Goal: Use online tool/utility: Utilize a website feature to perform a specific function

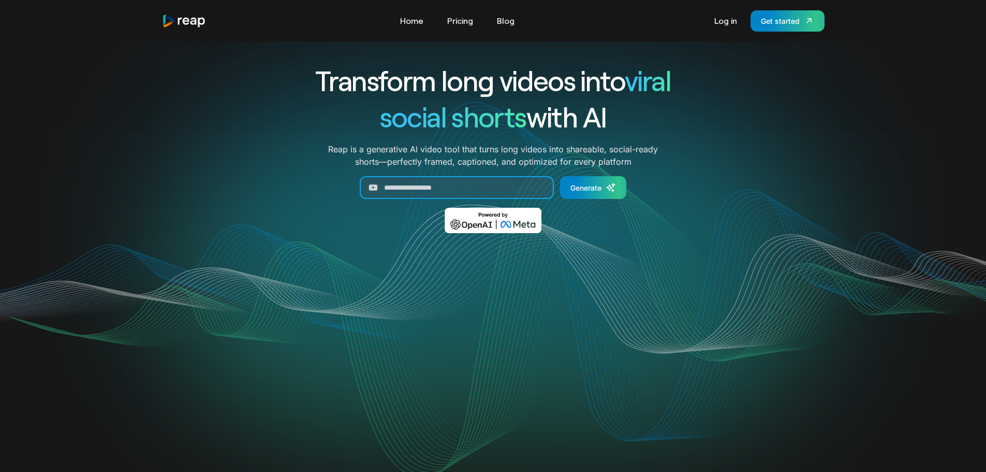
click at [443, 192] on input "Generate Form" at bounding box center [457, 187] width 194 height 23
paste input "**********"
type input "**********"
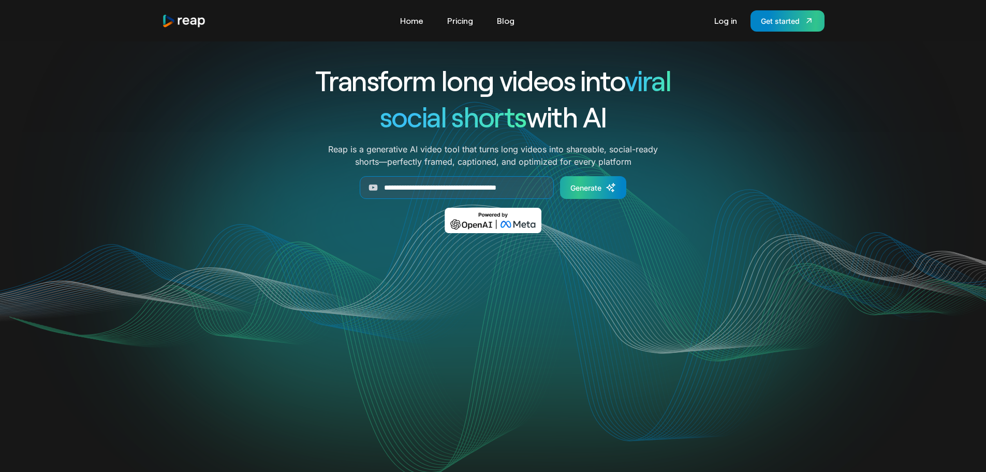
click at [600, 186] on div "Generate" at bounding box center [586, 187] width 31 height 11
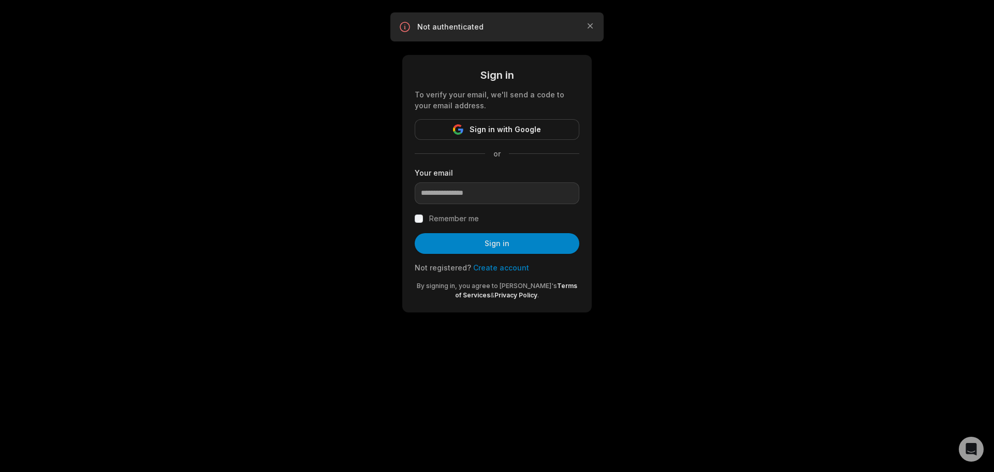
click at [450, 115] on form "Sign in To verify your email, we'll send a code to your email address. Sign in …" at bounding box center [497, 183] width 165 height 232
click at [459, 122] on button "Sign in with Google" at bounding box center [497, 129] width 165 height 21
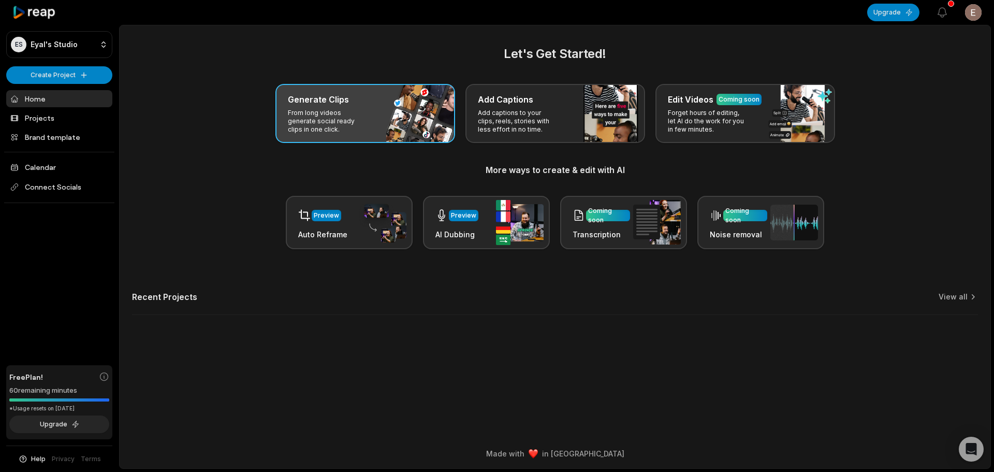
click at [343, 112] on p "From long videos generate social ready clips in one click." at bounding box center [328, 121] width 80 height 25
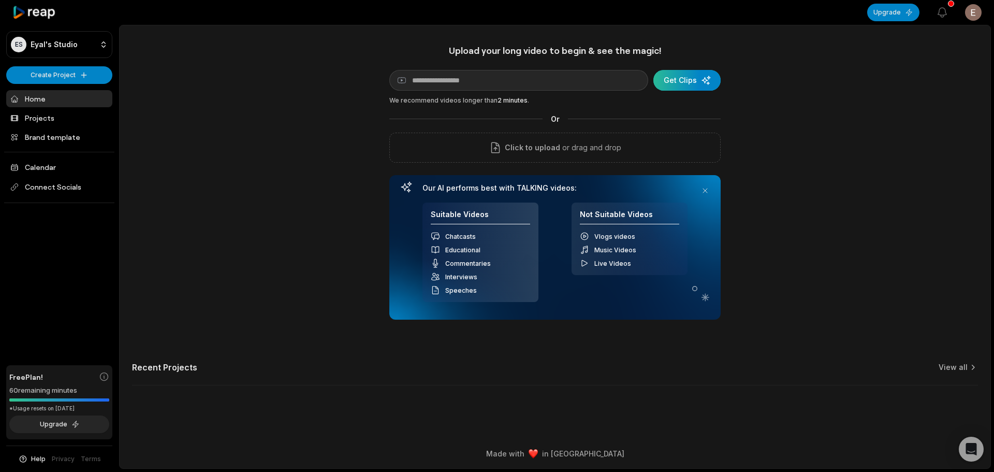
click at [693, 89] on div "submit" at bounding box center [686, 80] width 67 height 21
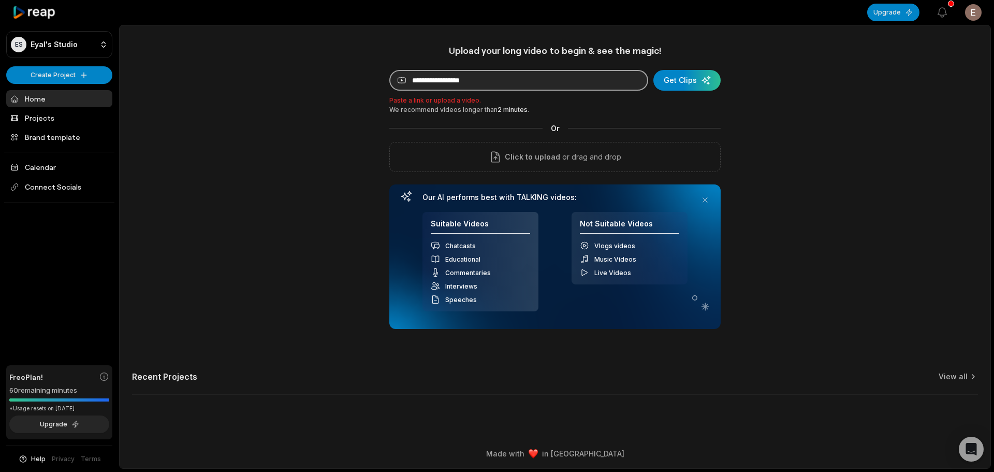
paste input "**********"
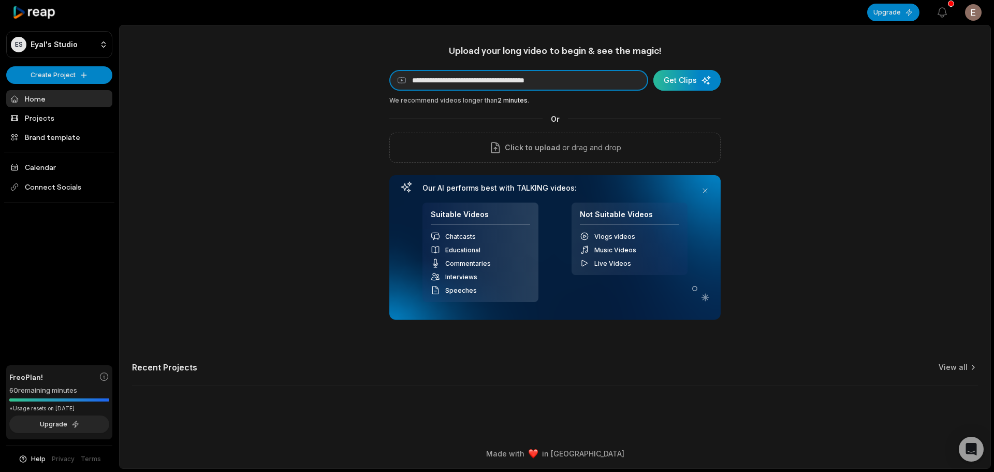
type input "**********"
click at [676, 74] on div "submit" at bounding box center [686, 80] width 67 height 21
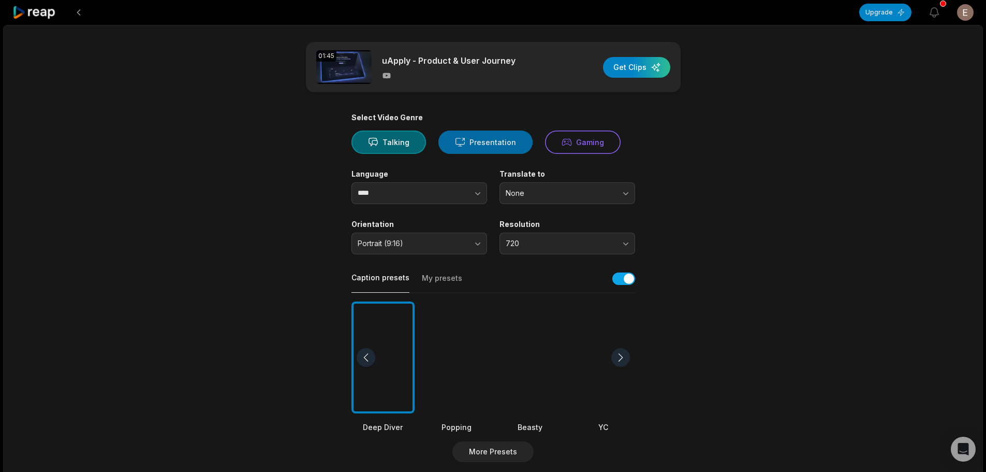
click at [504, 143] on button "Presentation" at bounding box center [486, 141] width 94 height 23
click at [420, 195] on input "****" at bounding box center [420, 193] width 136 height 22
click at [323, 210] on main "01:45 uApply - Product & User Journey Get Clips Select Video Genre Talking Pres…" at bounding box center [493, 357] width 501 height 630
click at [520, 247] on span "720" at bounding box center [560, 243] width 109 height 9
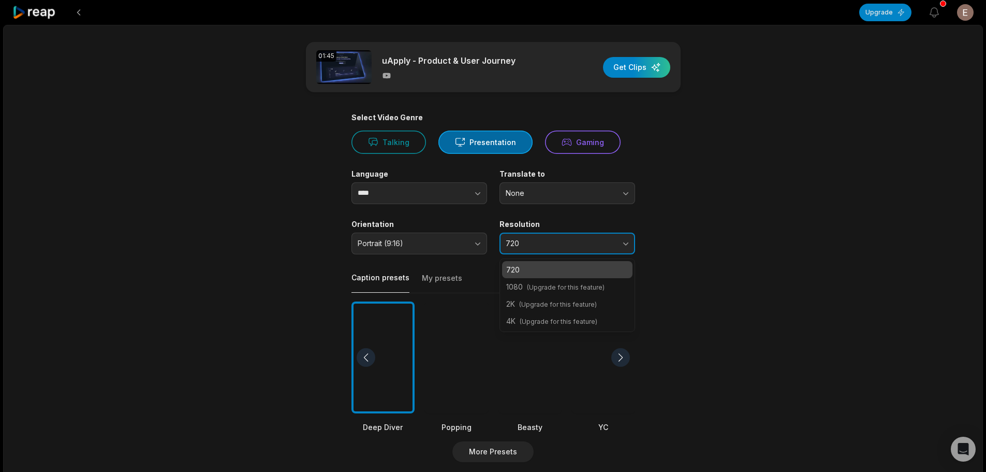
drag, startPoint x: 520, startPoint y: 247, endPoint x: 560, endPoint y: 246, distance: 39.9
click at [521, 247] on span "720" at bounding box center [560, 243] width 109 height 9
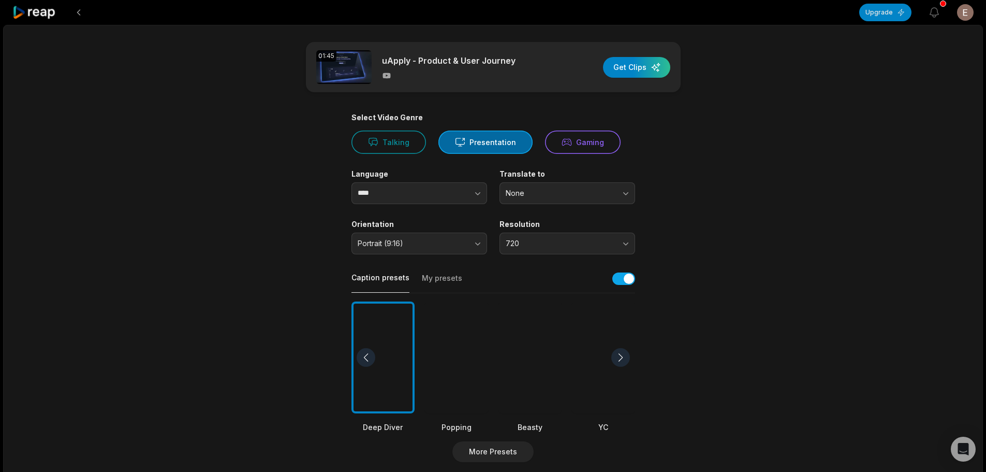
click at [719, 252] on main "01:45 uApply - Product & User Journey Get Clips Select Video Genre Talking Pres…" at bounding box center [493, 357] width 501 height 630
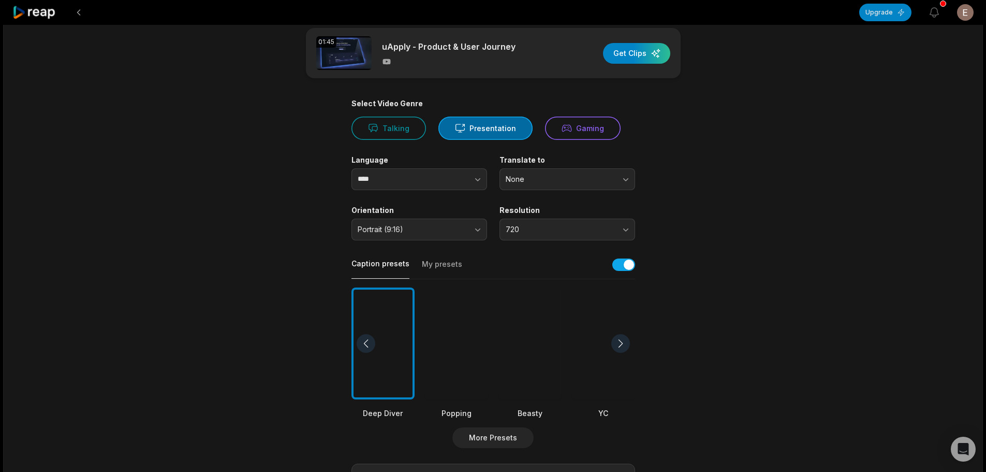
scroll to position [274, 0]
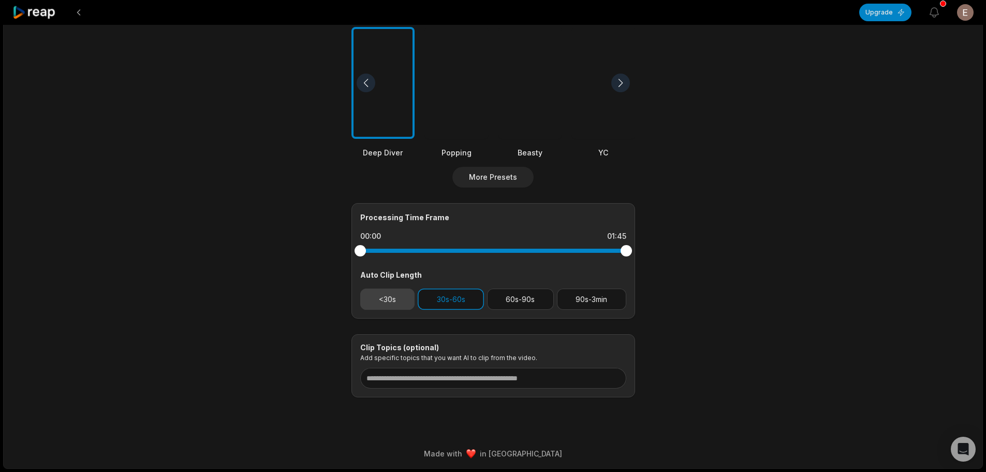
click at [384, 303] on button "<30s" at bounding box center [387, 298] width 55 height 21
click at [474, 304] on button "30s-60s" at bounding box center [451, 298] width 66 height 21
click at [447, 313] on div "Processing Time Frame 00:00 01:45 Auto Clip Length <30s 30s-60s 60s-90s 90s-3min" at bounding box center [494, 260] width 284 height 115
click at [456, 298] on button "30s-60s" at bounding box center [451, 298] width 66 height 21
click at [438, 305] on button "30s-60s" at bounding box center [451, 298] width 66 height 21
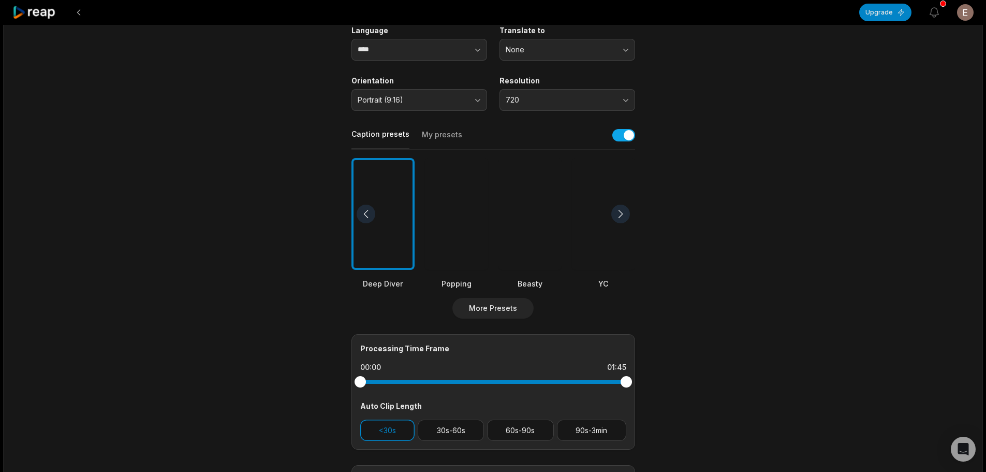
scroll to position [0, 0]
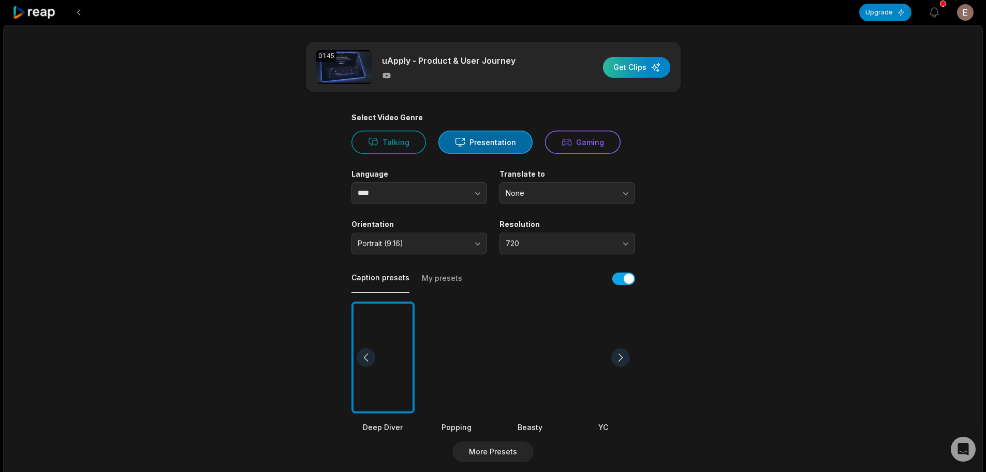
click at [638, 62] on div "button" at bounding box center [636, 67] width 67 height 21
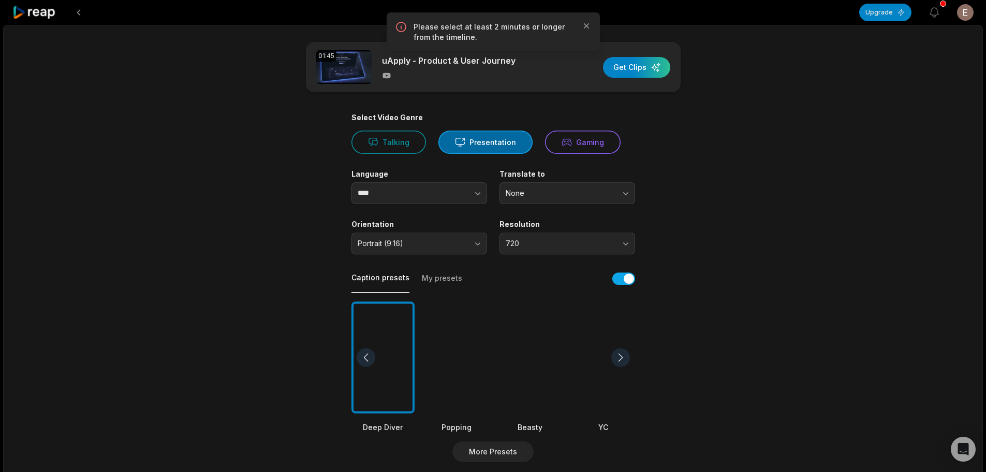
click at [655, 103] on main "01:45 uApply - Product & User Journey Get Clips Select Video Genre Talking Pres…" at bounding box center [493, 357] width 501 height 630
click at [415, 68] on div "uApply - Product & User Journey" at bounding box center [449, 67] width 134 height 26
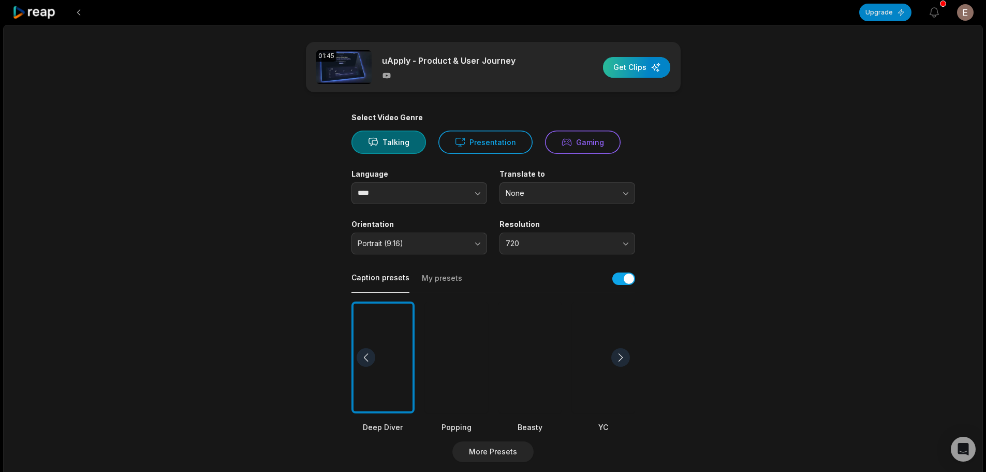
click at [667, 70] on div "button" at bounding box center [636, 67] width 67 height 21
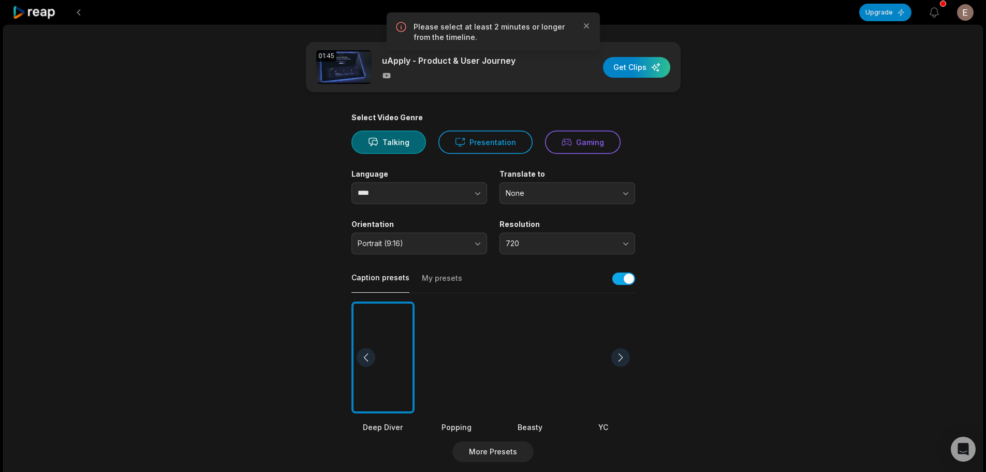
click at [328, 78] on img at bounding box center [343, 67] width 55 height 34
click at [76, 11] on button at bounding box center [78, 12] width 19 height 19
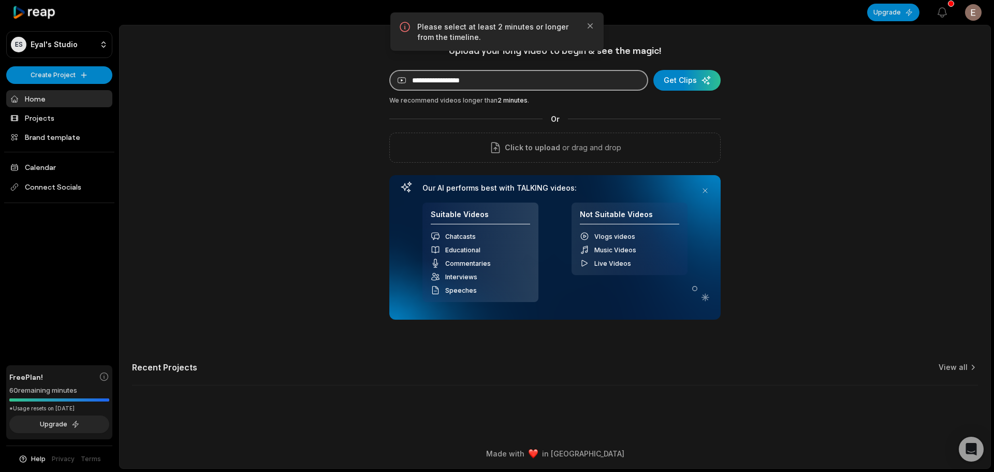
click at [595, 83] on input at bounding box center [518, 80] width 259 height 21
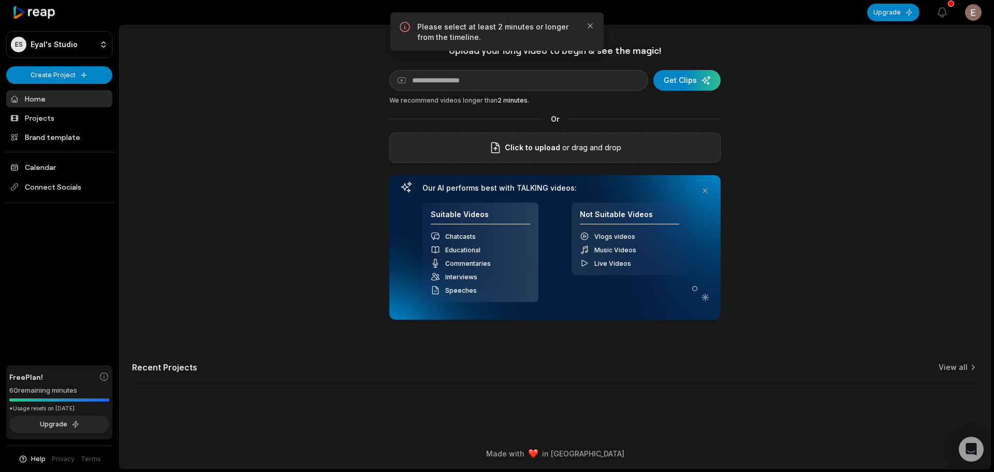
click at [581, 142] on p "or drag and drop" at bounding box center [590, 147] width 61 height 12
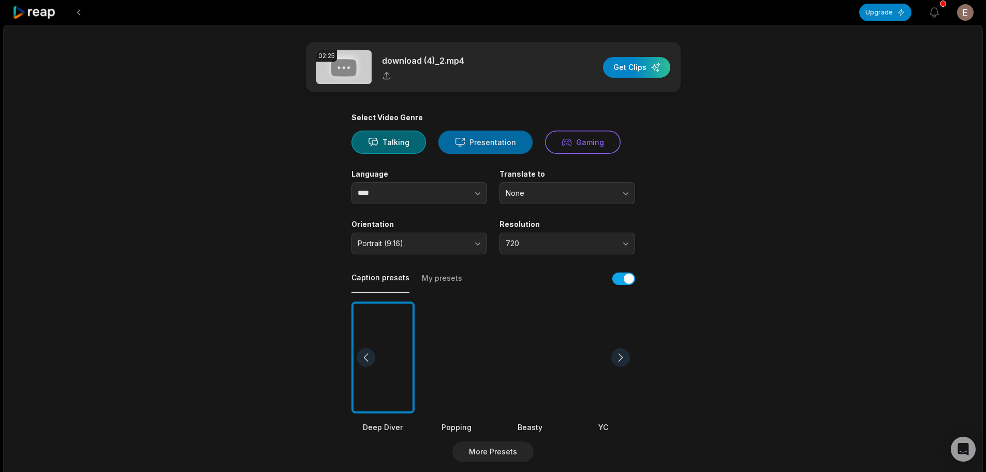
click at [475, 142] on button "Presentation" at bounding box center [486, 141] width 94 height 23
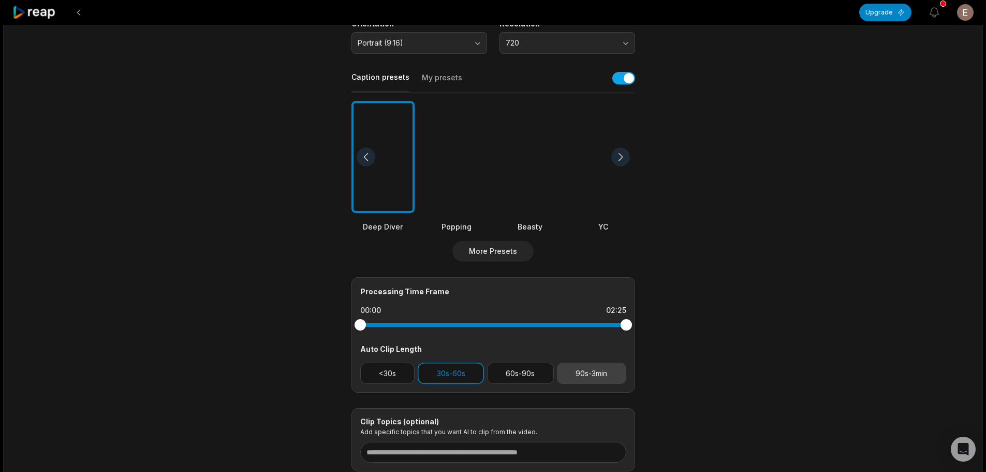
scroll to position [274, 0]
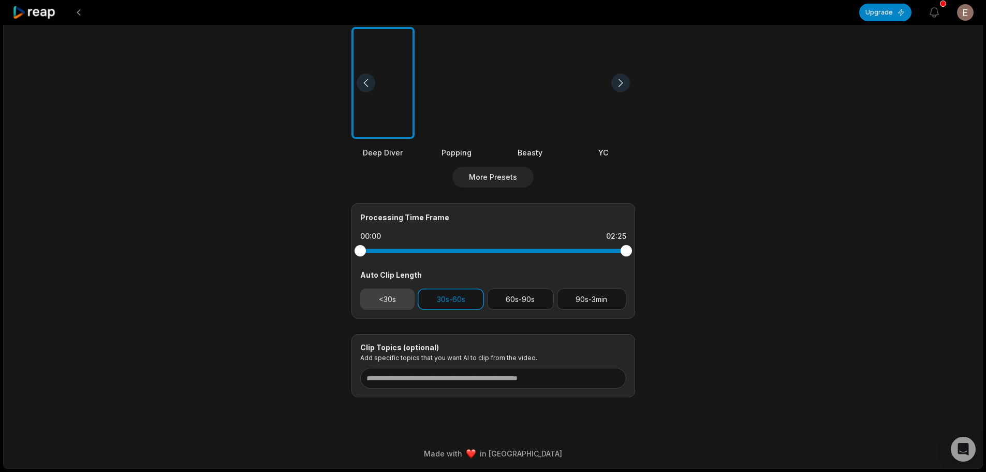
click at [387, 295] on button "<30s" at bounding box center [387, 298] width 55 height 21
click at [444, 309] on button "30s-60s" at bounding box center [451, 298] width 66 height 21
drag, startPoint x: 446, startPoint y: 303, endPoint x: 428, endPoint y: 302, distance: 17.7
click at [448, 303] on button "30s-60s" at bounding box center [451, 298] width 66 height 21
click at [372, 302] on button "<30s" at bounding box center [387, 298] width 55 height 21
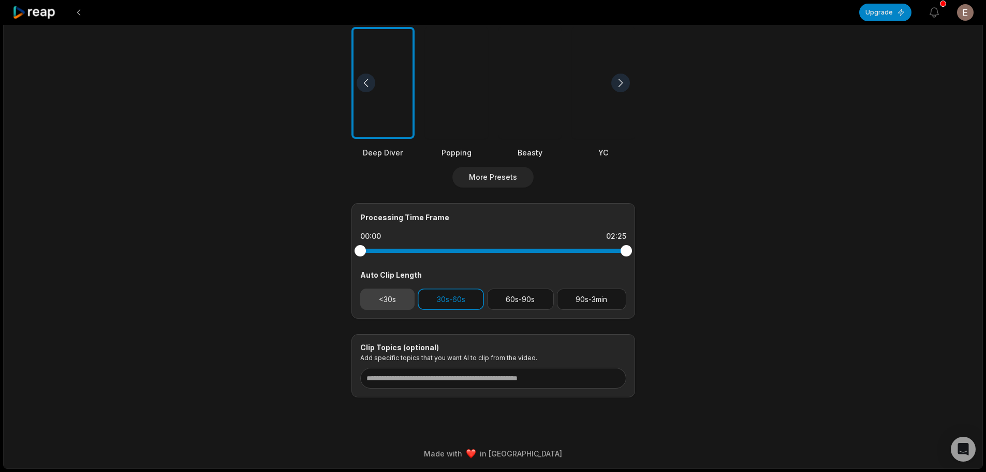
click at [382, 298] on button "<30s" at bounding box center [387, 298] width 55 height 21
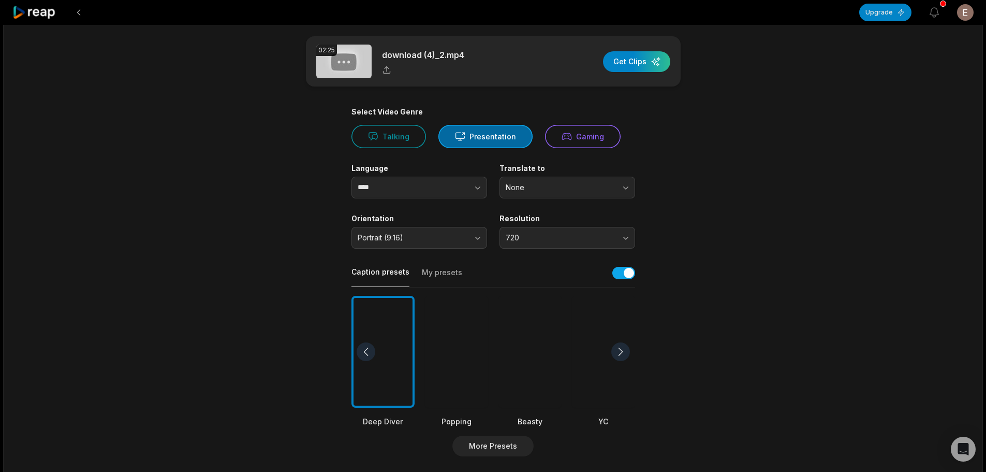
scroll to position [0, 0]
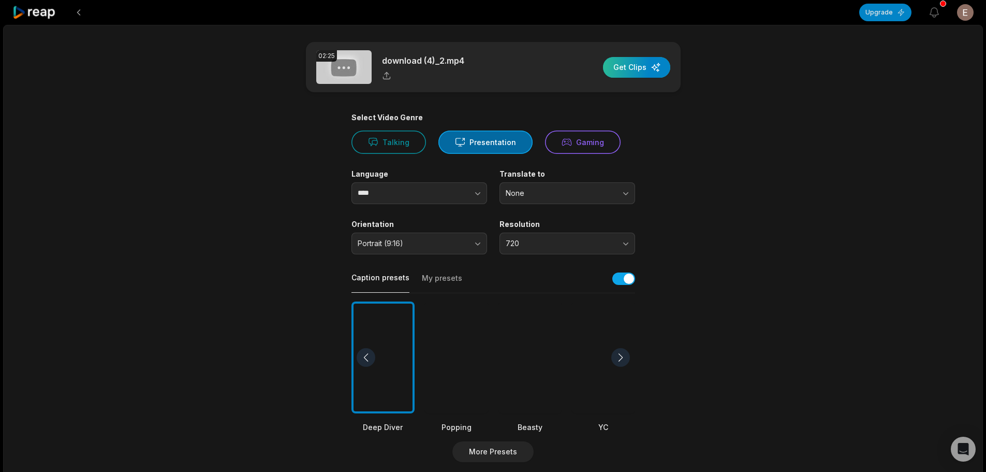
click at [632, 72] on div "button" at bounding box center [636, 67] width 67 height 21
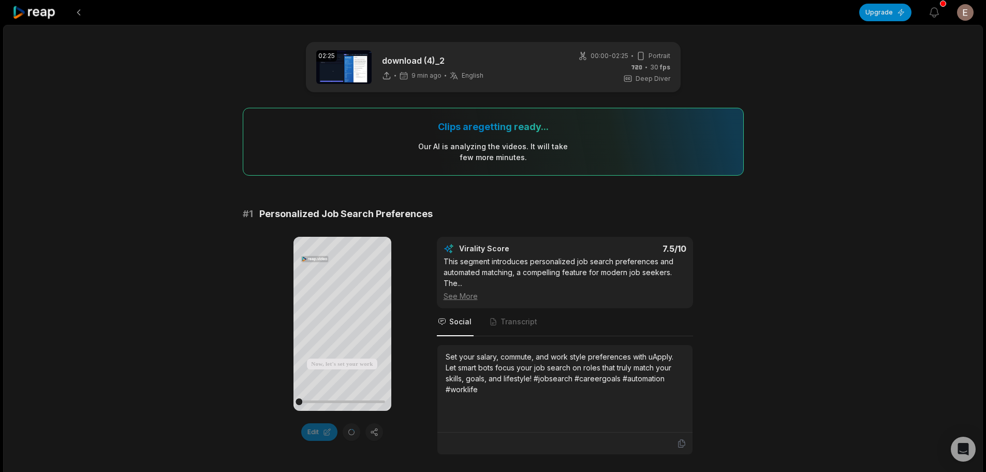
click at [445, 127] on div "Clips are getting ready..." at bounding box center [493, 127] width 111 height 12
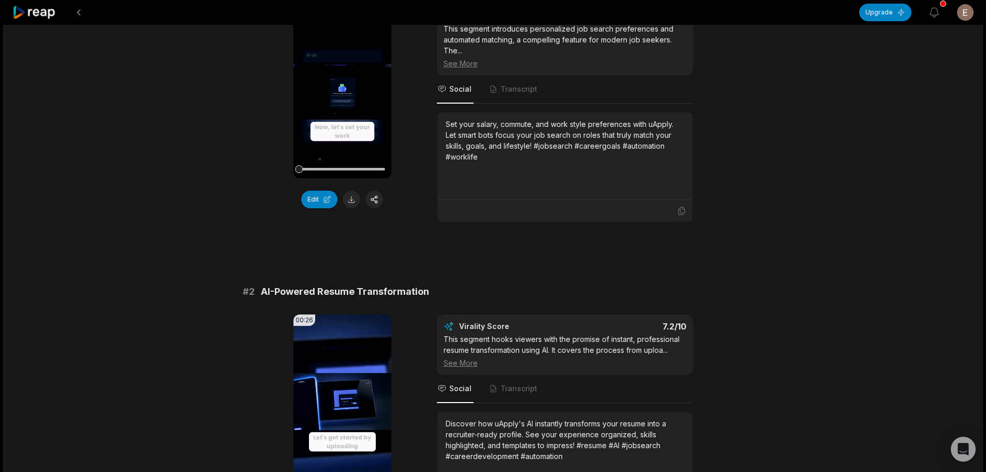
scroll to position [47, 0]
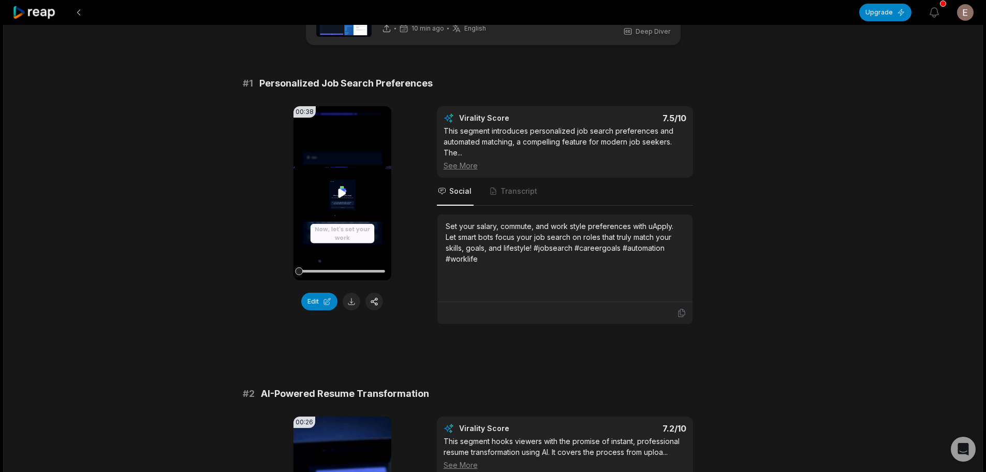
click at [335, 187] on div "00:38 Your browser does not support mp4 format." at bounding box center [343, 193] width 98 height 174
click at [331, 205] on video "Your browser does not support mp4 format." at bounding box center [343, 193] width 98 height 174
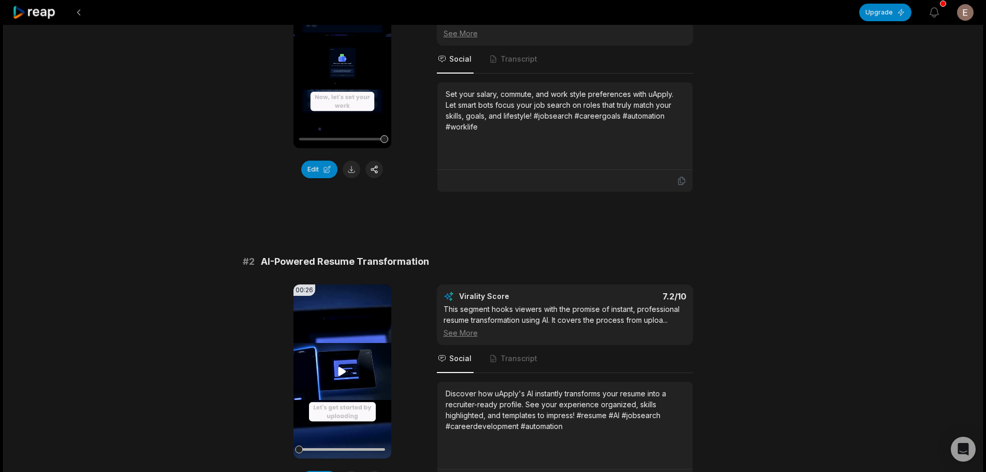
scroll to position [202, 0]
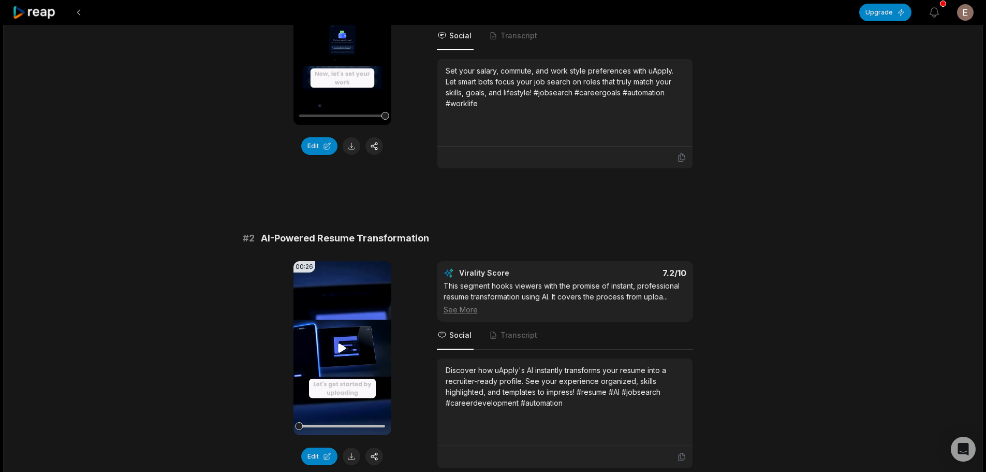
click at [353, 339] on video "Your browser does not support mp4 format." at bounding box center [343, 348] width 98 height 174
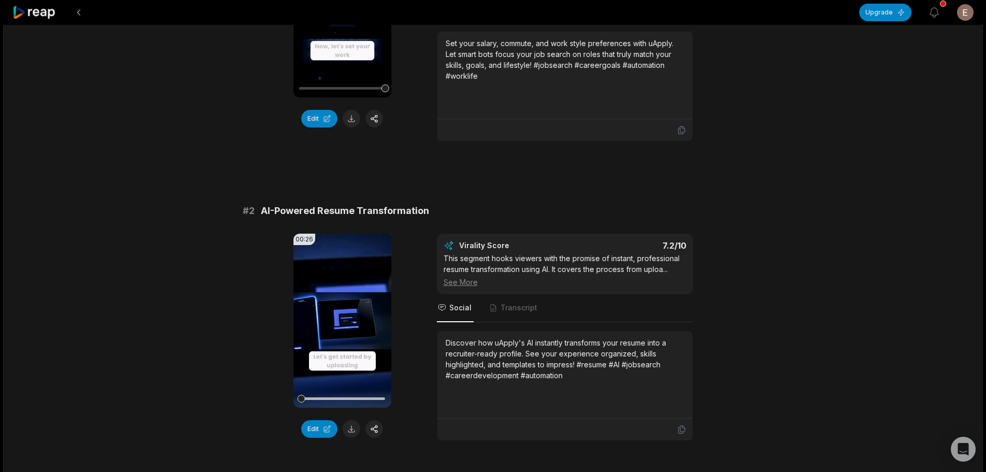
scroll to position [254, 0]
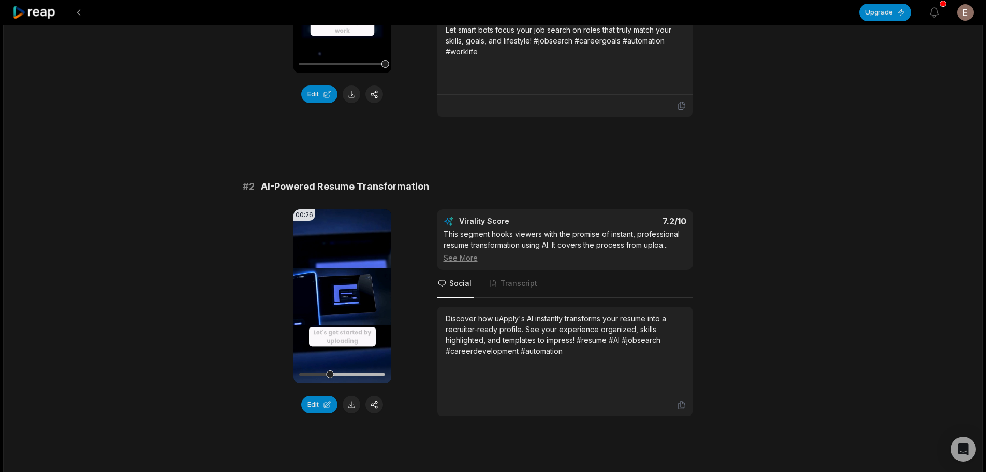
click at [362, 411] on div "Edit" at bounding box center [343, 405] width 98 height 18
click at [344, 404] on button at bounding box center [352, 405] width 18 height 18
click at [347, 101] on button at bounding box center [352, 94] width 18 height 18
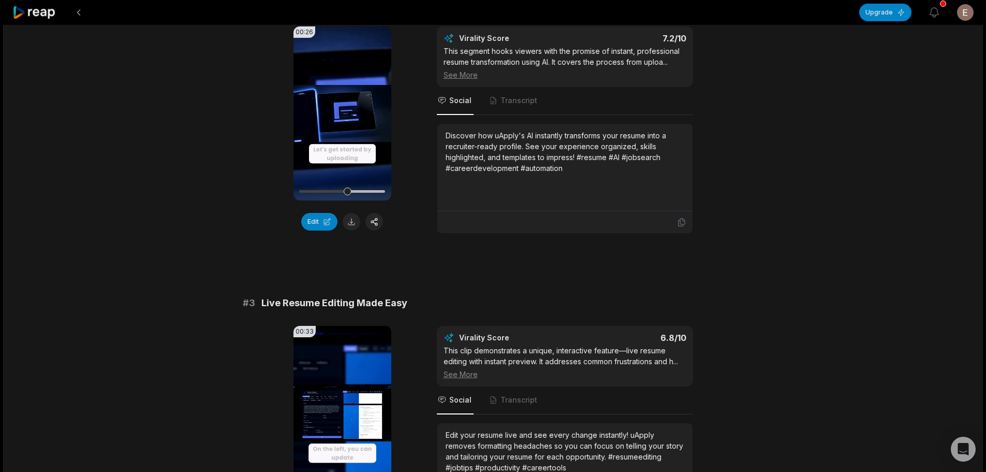
scroll to position [513, 0]
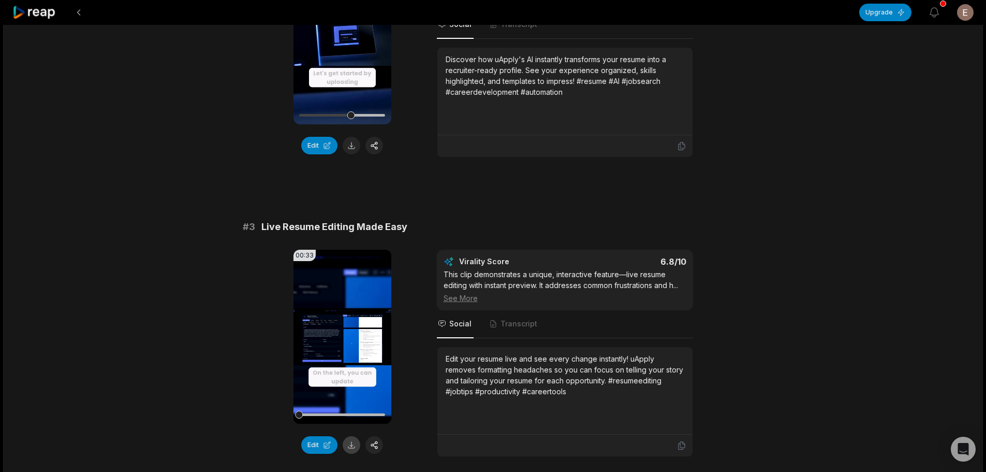
click at [344, 441] on button at bounding box center [352, 445] width 18 height 18
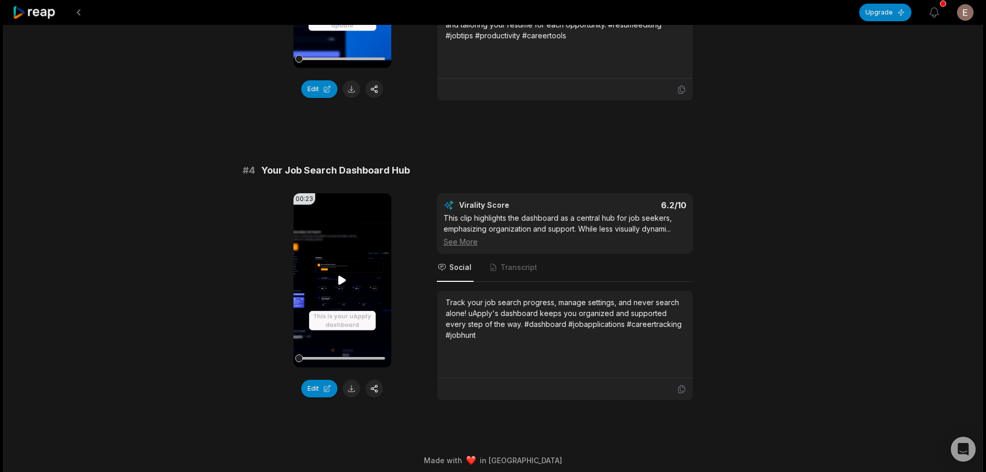
scroll to position [876, 0]
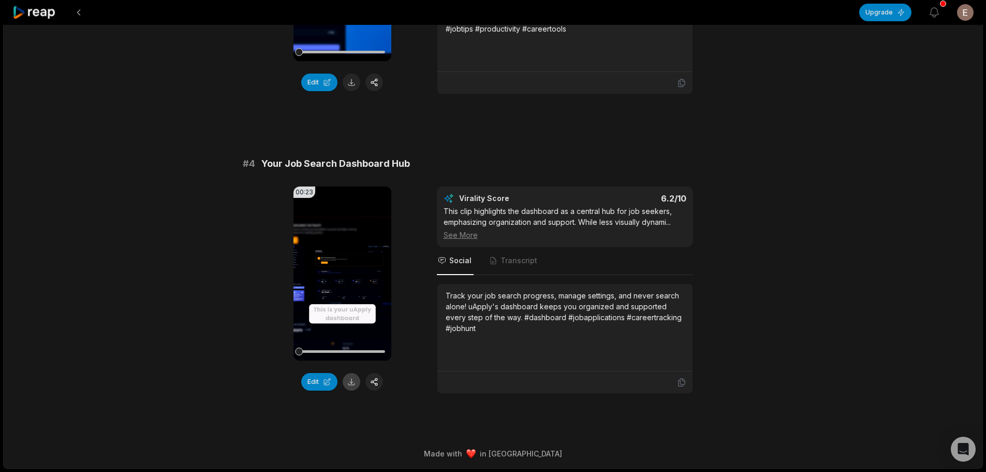
click at [351, 381] on button at bounding box center [352, 382] width 18 height 18
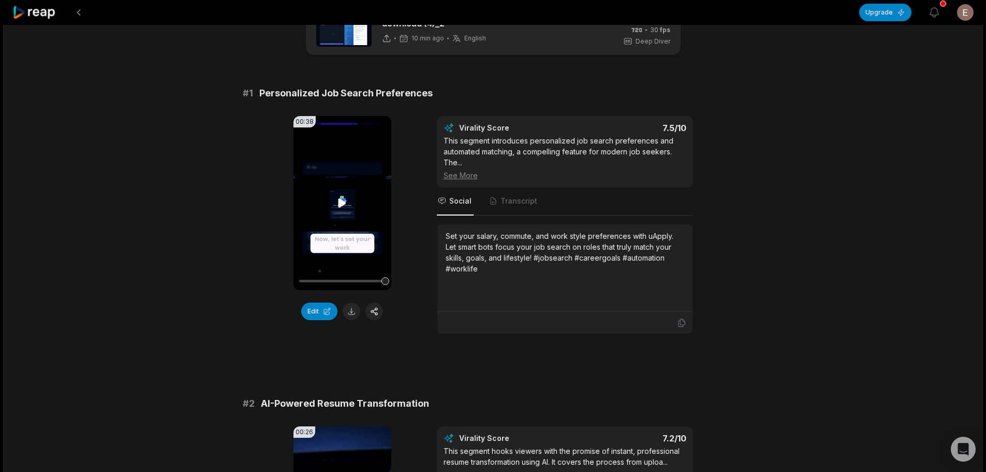
scroll to position [0, 0]
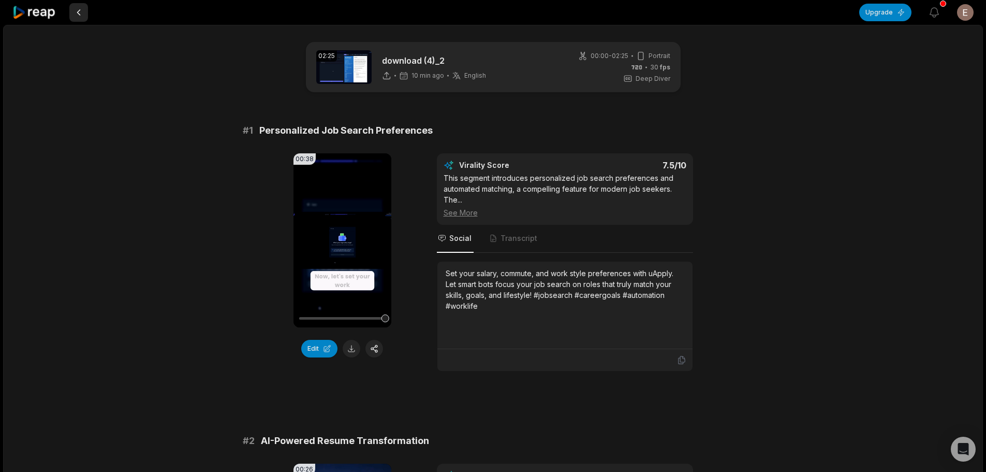
click at [75, 18] on button at bounding box center [78, 12] width 19 height 19
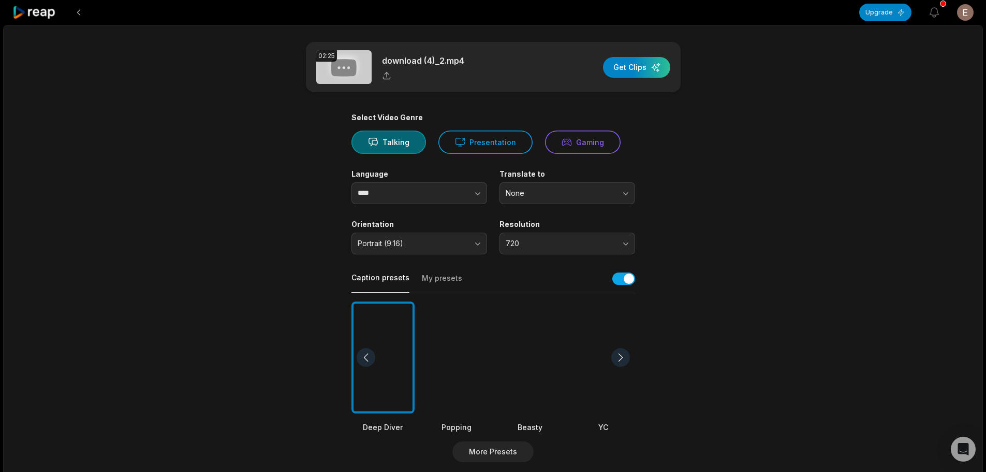
click at [7, 23] on div "Upgrade View notifications Open user menu" at bounding box center [493, 12] width 986 height 25
click at [23, 9] on icon at bounding box center [34, 13] width 44 height 14
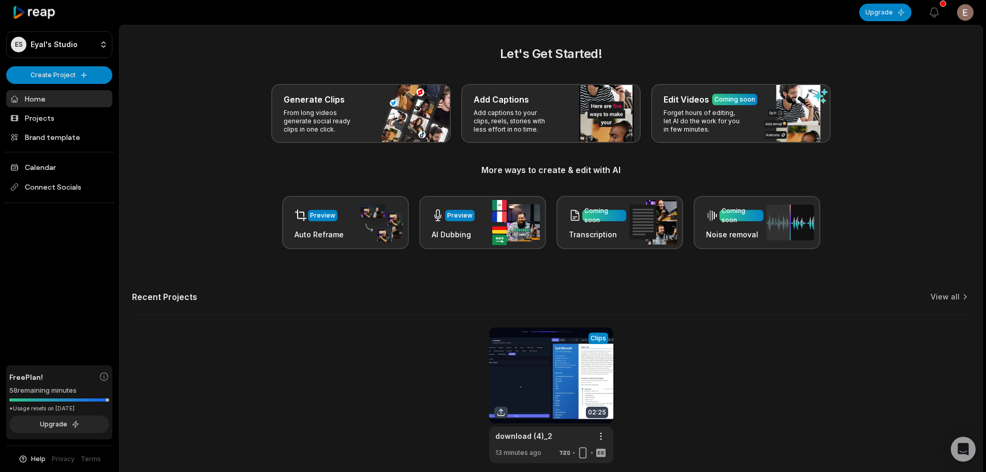
click at [295, 337] on div "View Clips Clips 02:25 download (4)_2 Open options 13 minutes ago" at bounding box center [551, 395] width 838 height 136
